Goal: Browse casually

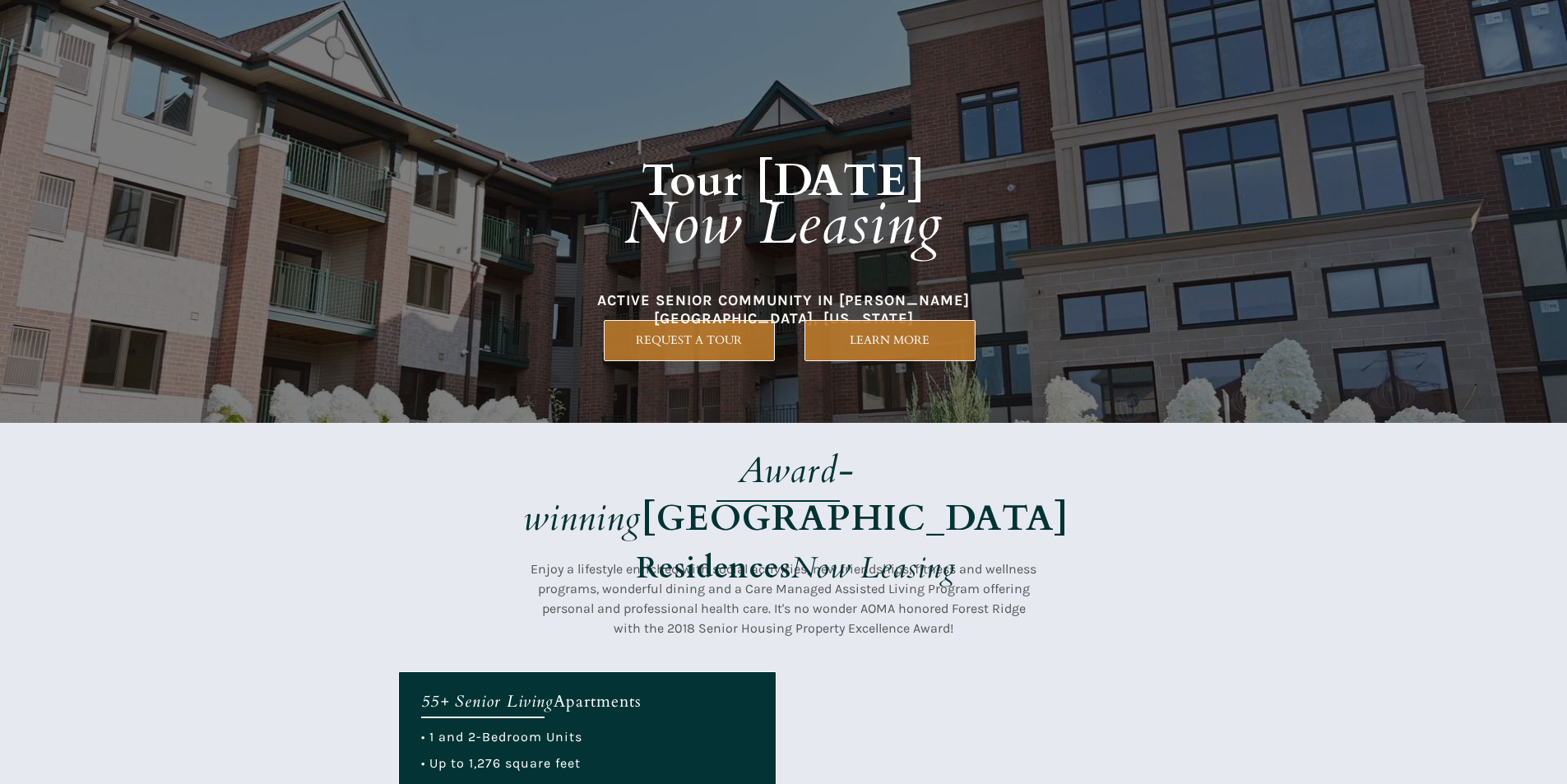
click at [1029, 264] on h1 "Tour [DATE] Now Leasing" at bounding box center [784, 187] width 704 height 239
click at [915, 444] on div at bounding box center [784, 546] width 772 height 249
click at [999, 493] on strong "[GEOGRAPHIC_DATA]" at bounding box center [855, 518] width 427 height 50
click at [691, 428] on div at bounding box center [784, 546] width 772 height 249
click at [677, 215] on em "Now Leasing" at bounding box center [784, 224] width 319 height 80
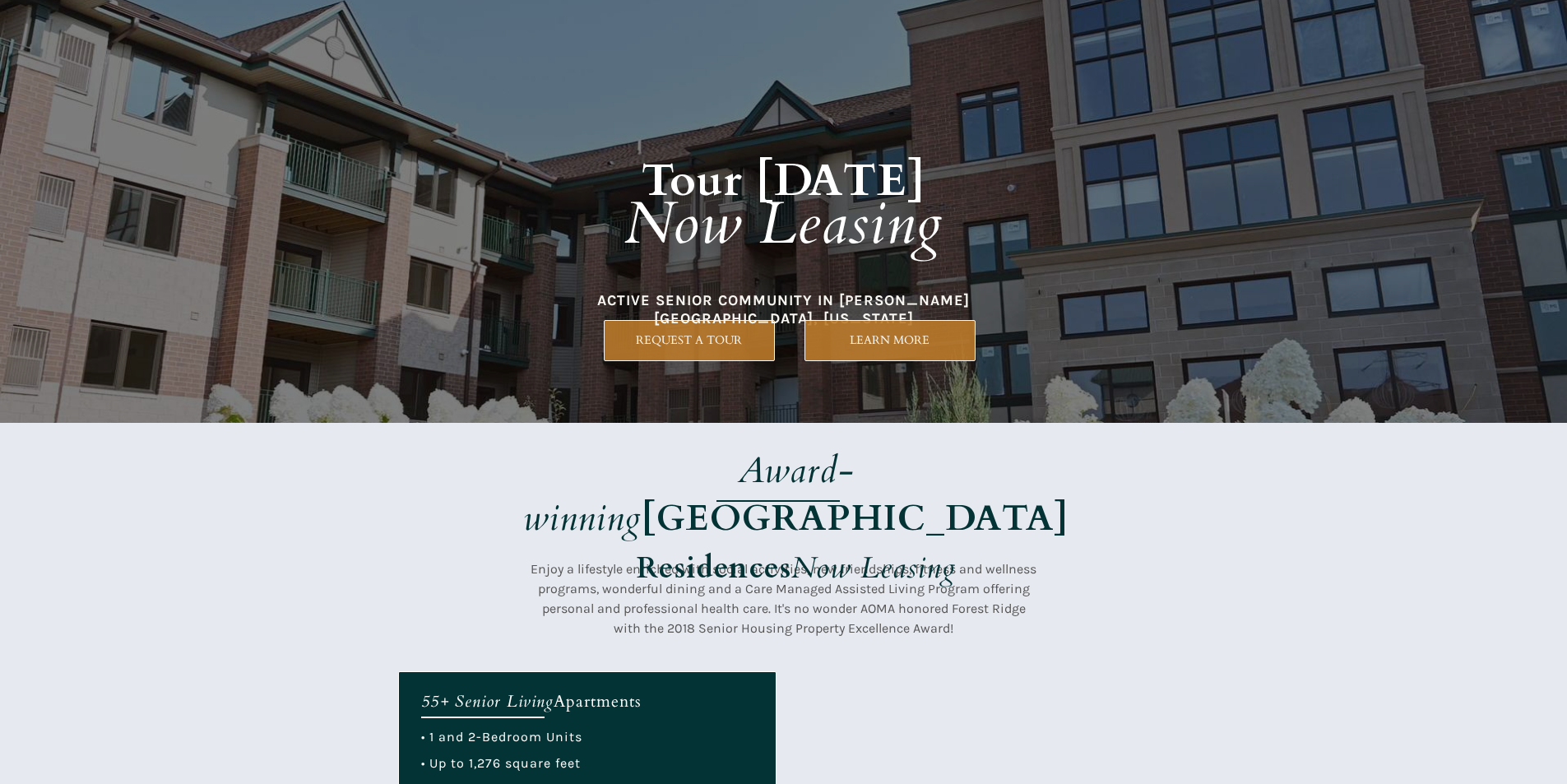
click at [887, 437] on div at bounding box center [784, 546] width 772 height 249
click at [1019, 513] on h1 "Award-winning Forest Ridge Residences Now Leasing" at bounding box center [796, 523] width 647 height 143
click at [794, 353] on div at bounding box center [784, 211] width 772 height 422
click at [755, 475] on em "Award-winning" at bounding box center [688, 494] width 331 height 97
click at [880, 385] on div at bounding box center [784, 211] width 772 height 422
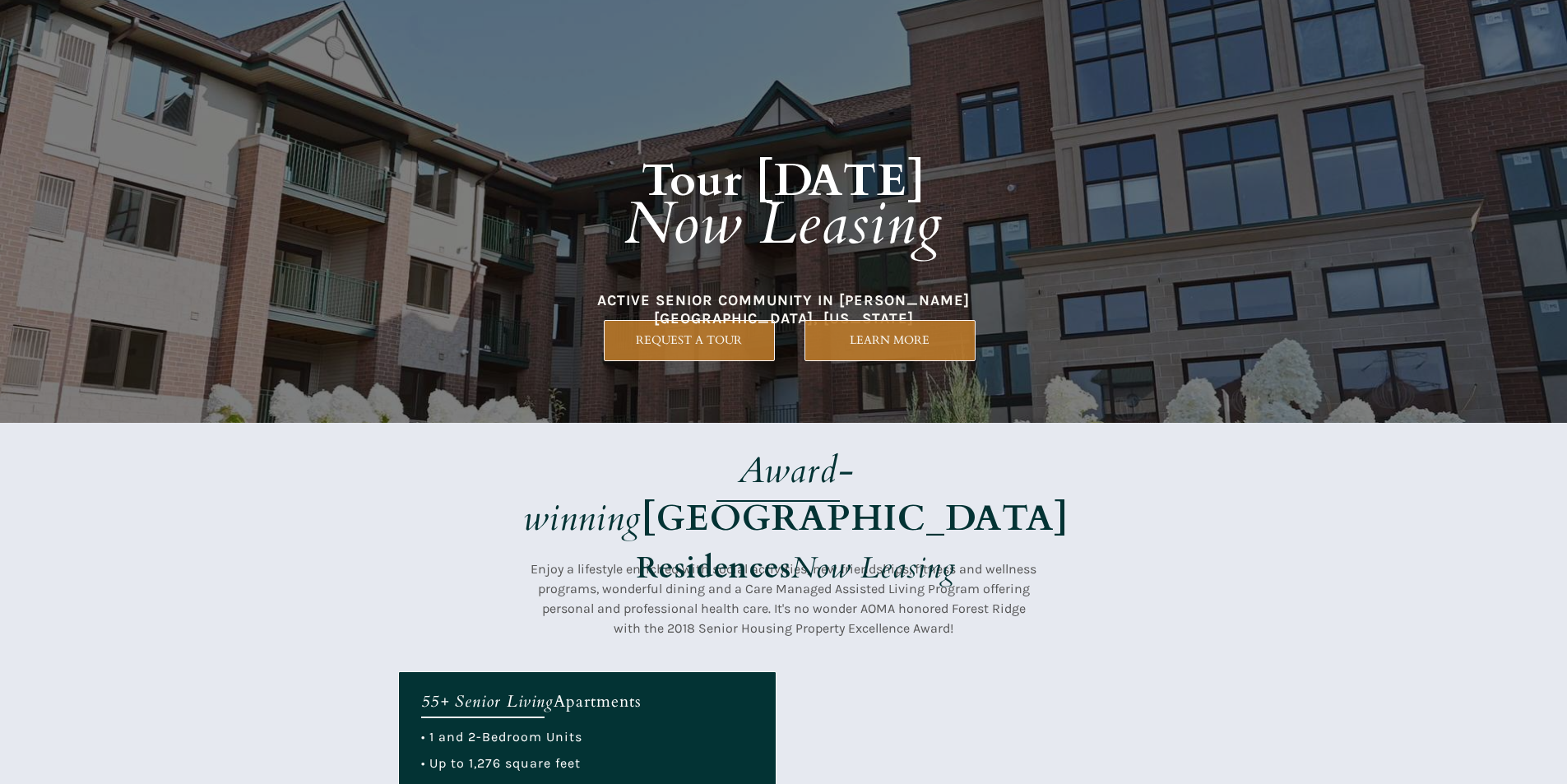
click at [584, 370] on div at bounding box center [784, 211] width 772 height 422
click at [635, 423] on div at bounding box center [784, 546] width 772 height 249
click at [525, 277] on h1 "Tour [DATE] Now Leasing" at bounding box center [784, 187] width 704 height 239
click at [940, 364] on div at bounding box center [784, 211] width 772 height 422
click at [743, 212] on em "Now Leasing" at bounding box center [784, 224] width 319 height 80
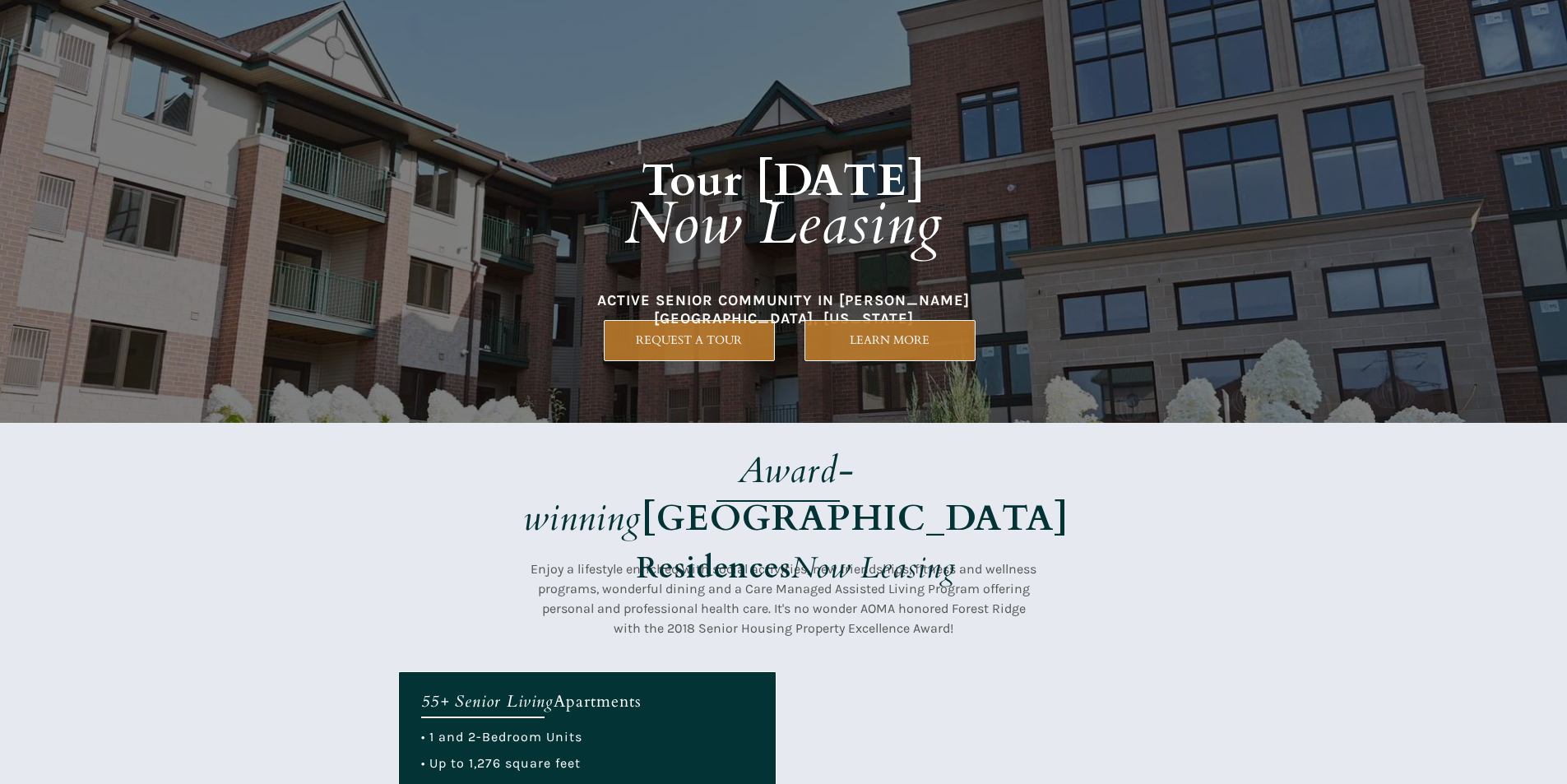
click at [757, 460] on em "Award-winning" at bounding box center [688, 494] width 331 height 97
